Goal: Information Seeking & Learning: Find specific fact

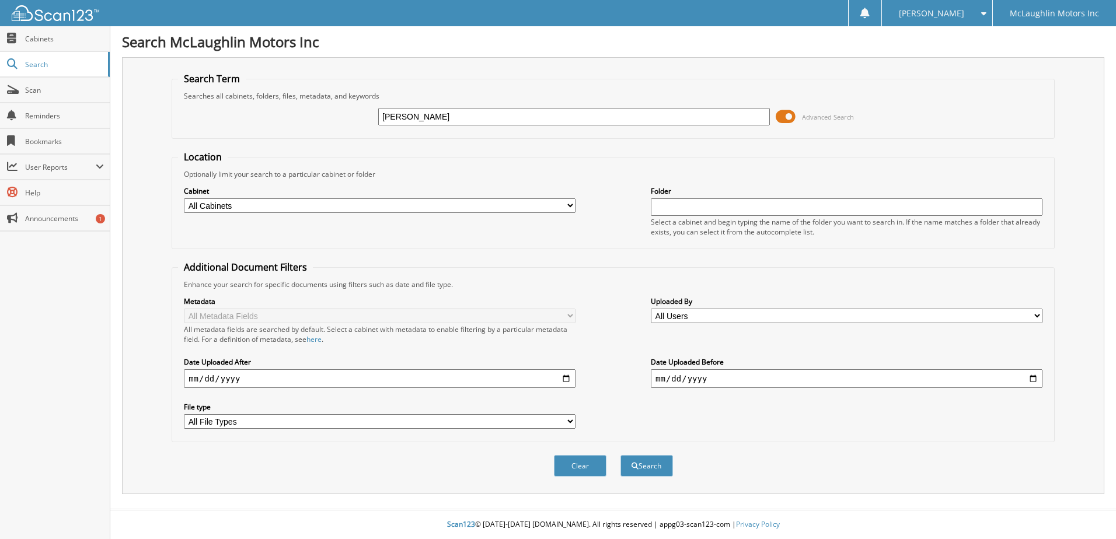
type input "[PERSON_NAME]"
click at [620, 455] on button "Search" at bounding box center [646, 466] width 53 height 22
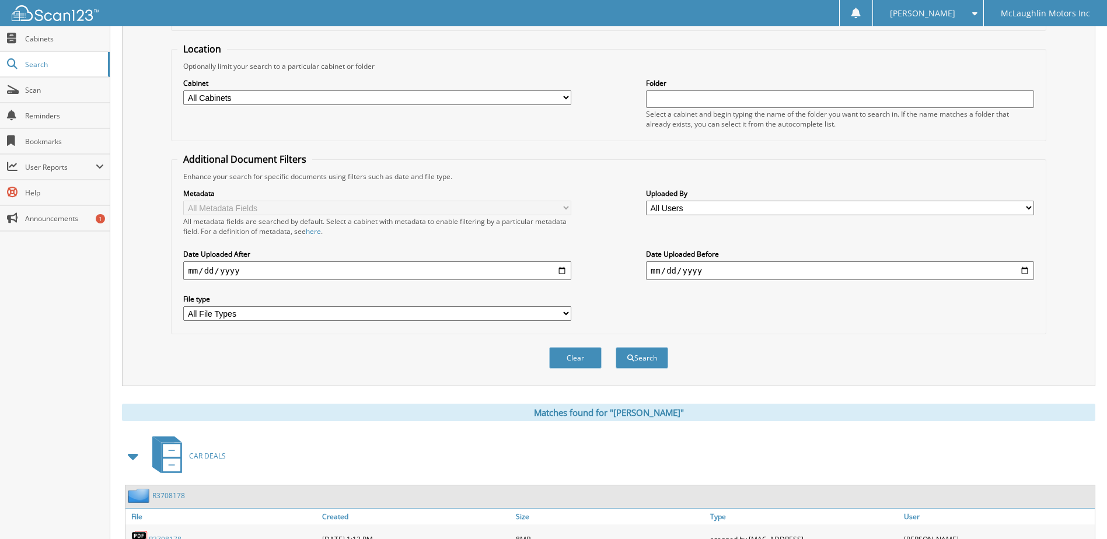
scroll to position [178, 0]
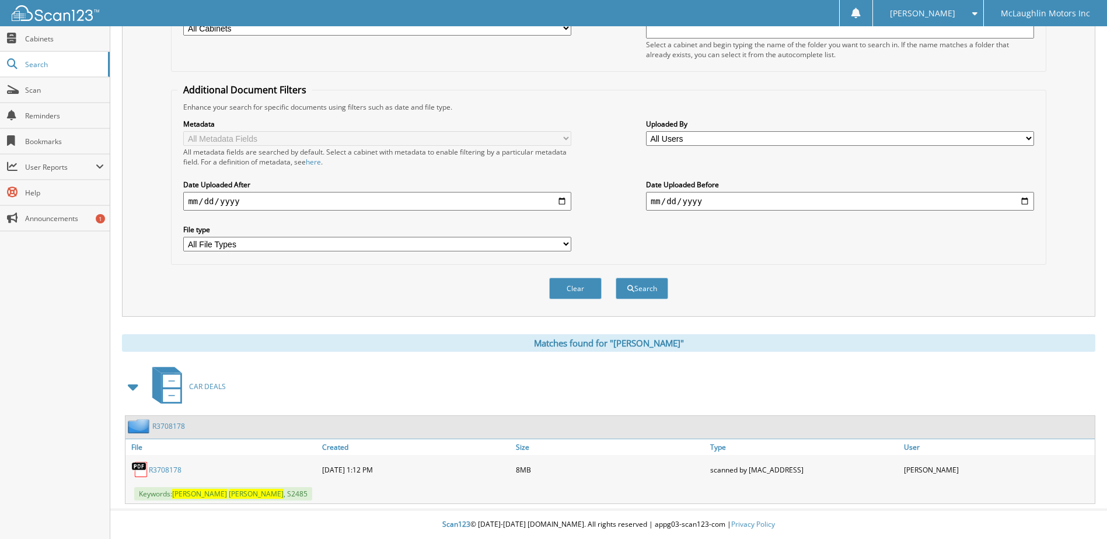
click at [169, 471] on link "R3708178" at bounding box center [165, 470] width 33 height 10
click at [569, 288] on button "Clear" at bounding box center [575, 289] width 53 height 22
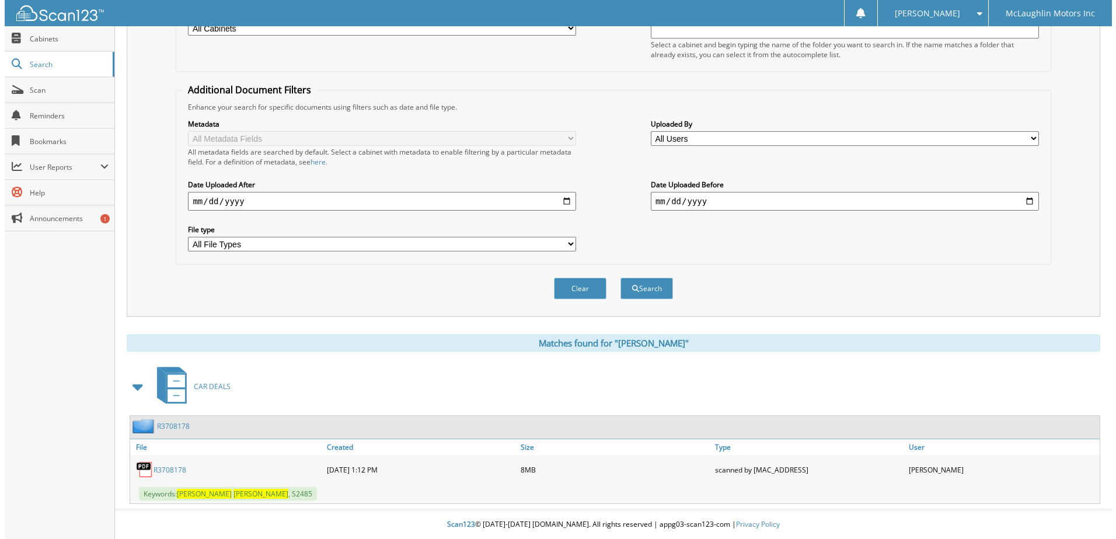
scroll to position [0, 0]
